Goal: Navigation & Orientation: Find specific page/section

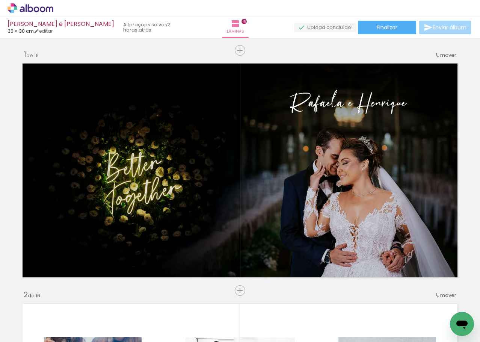
click at [39, 6] on icon at bounding box center [31, 8] width 46 height 10
